Goal: Information Seeking & Learning: Learn about a topic

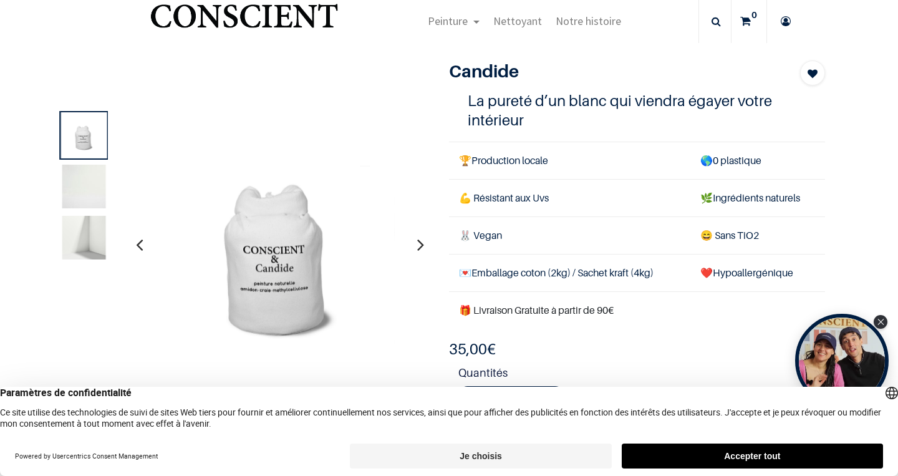
scroll to position [64, 0]
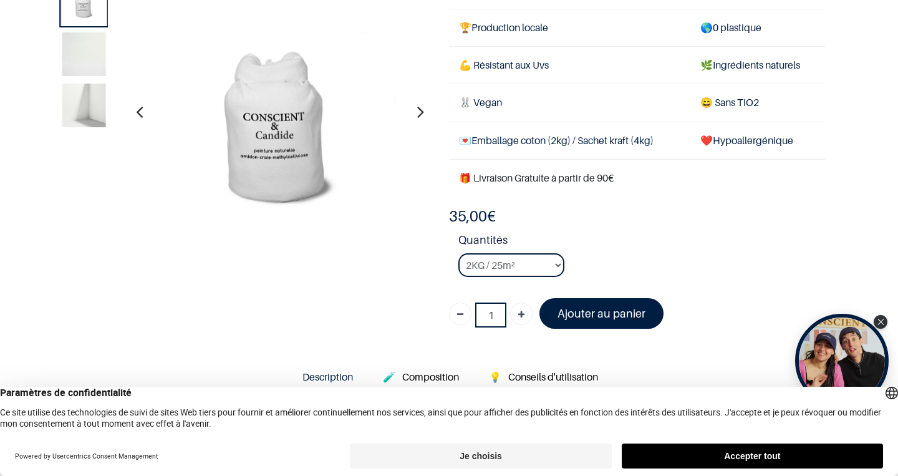
scroll to position [98, 0]
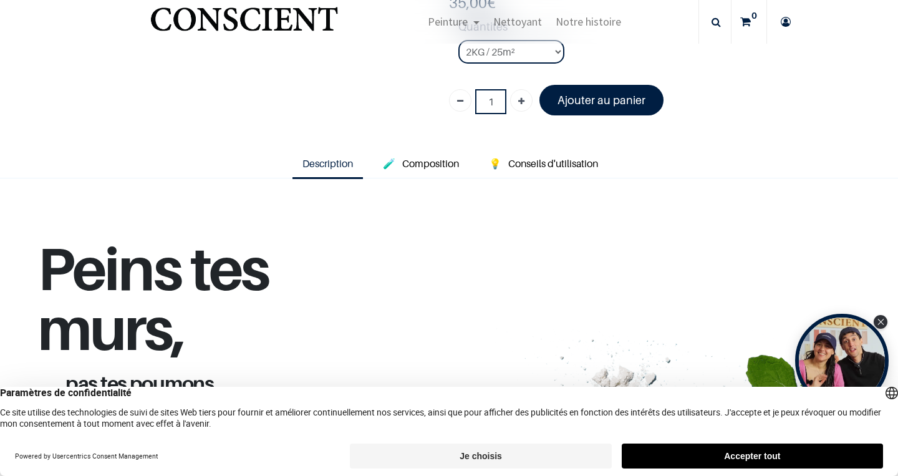
scroll to position [396, 0]
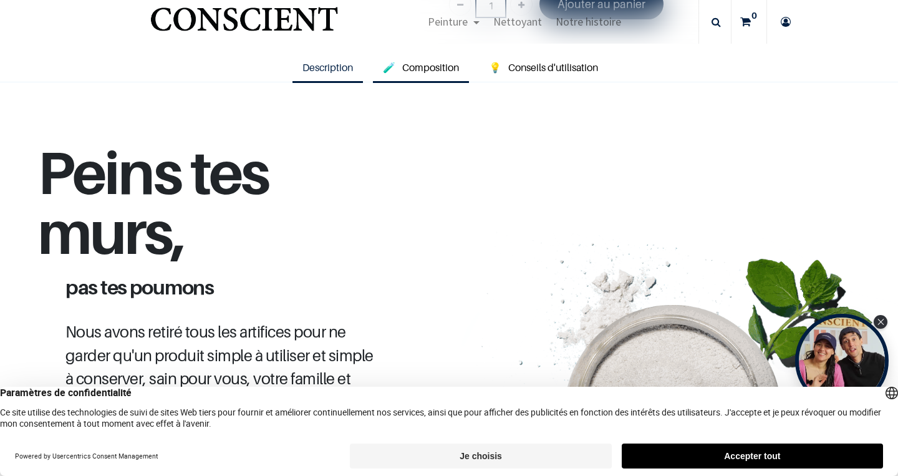
click at [428, 63] on span "Composition" at bounding box center [430, 67] width 57 height 12
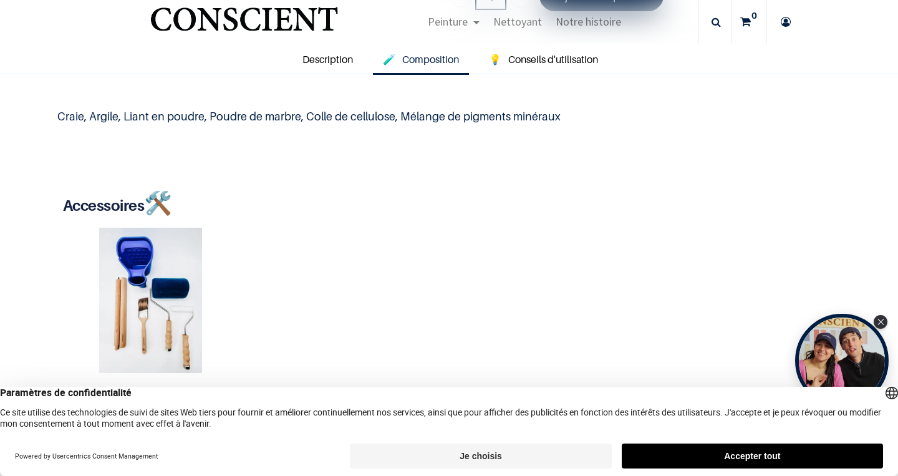
scroll to position [405, 0]
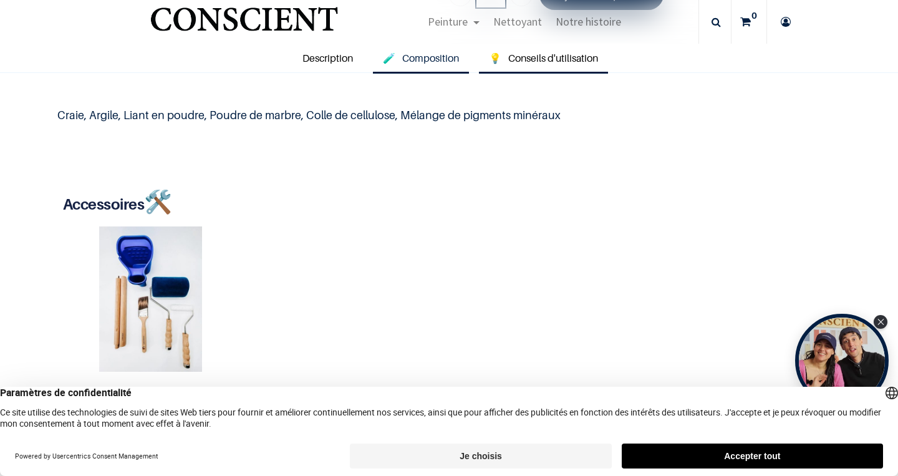
click at [538, 59] on span "Conseils d'utilisation" at bounding box center [553, 58] width 90 height 12
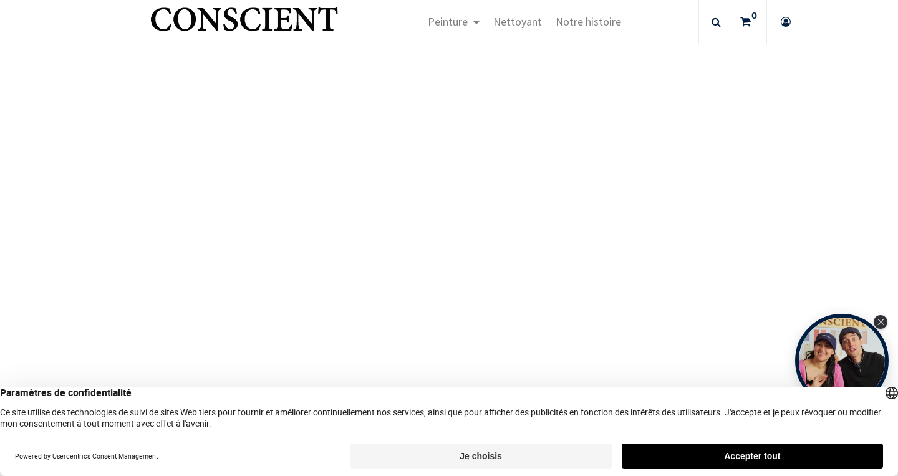
scroll to position [1023, 0]
